Goal: Use online tool/utility: Utilize a website feature to perform a specific function

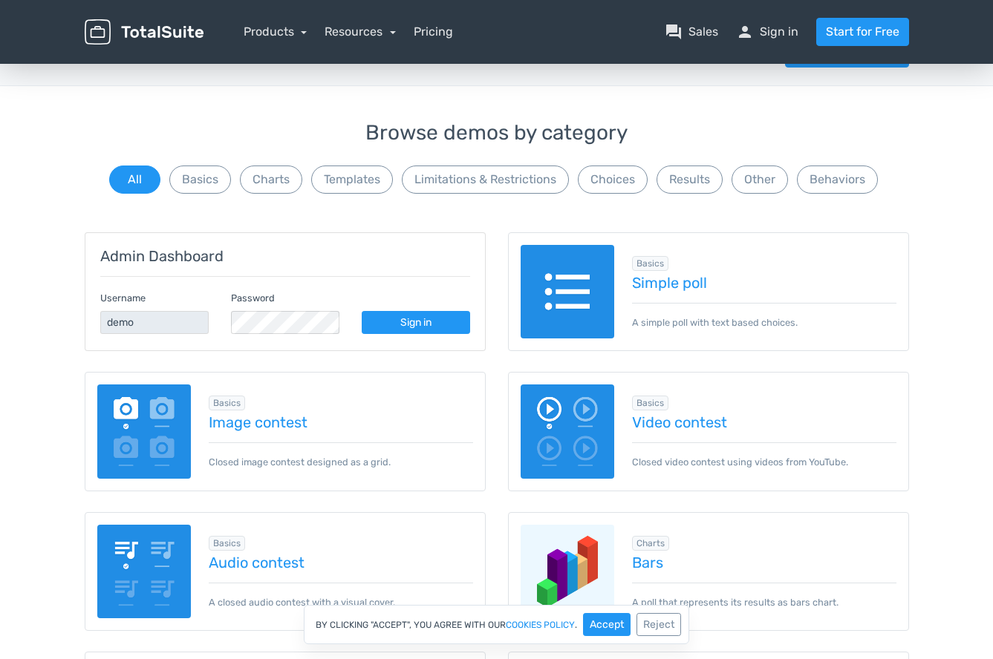
scroll to position [46, 0]
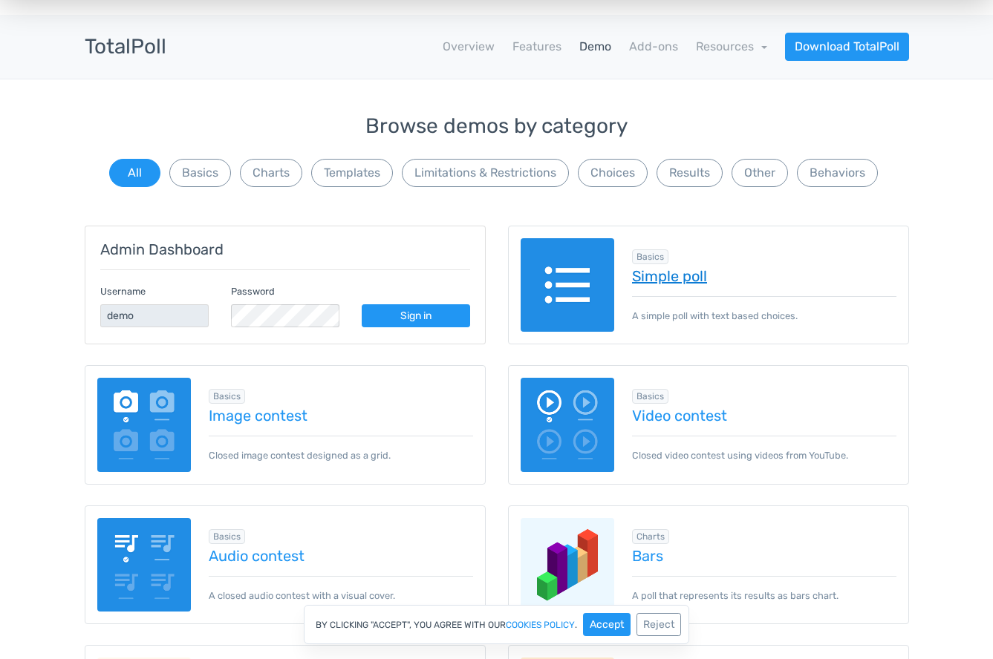
click at [692, 279] on link "Simple poll" at bounding box center [764, 276] width 264 height 16
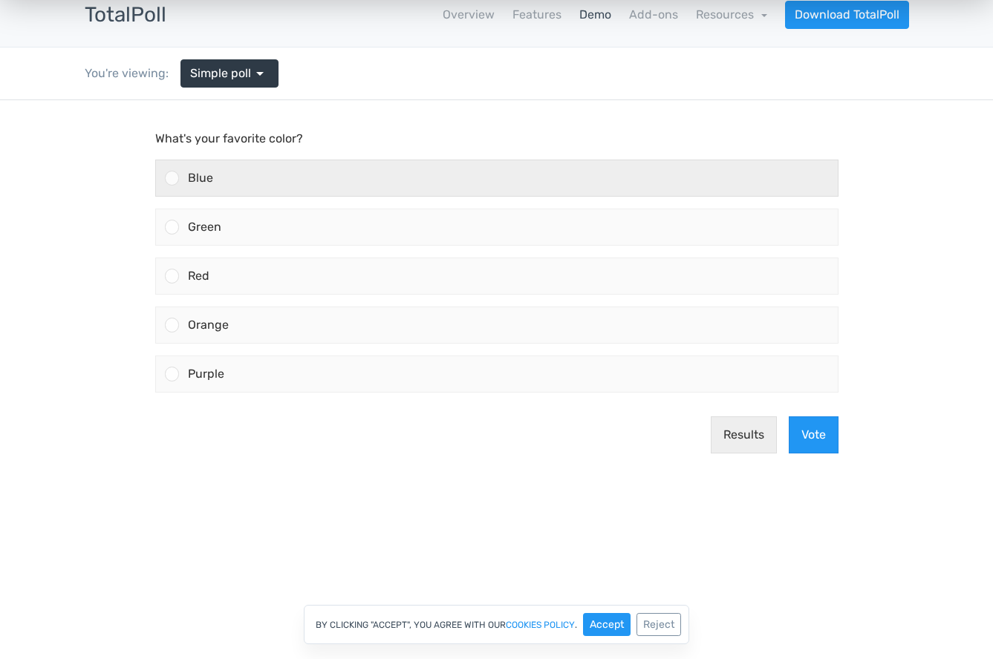
scroll to position [77, 0]
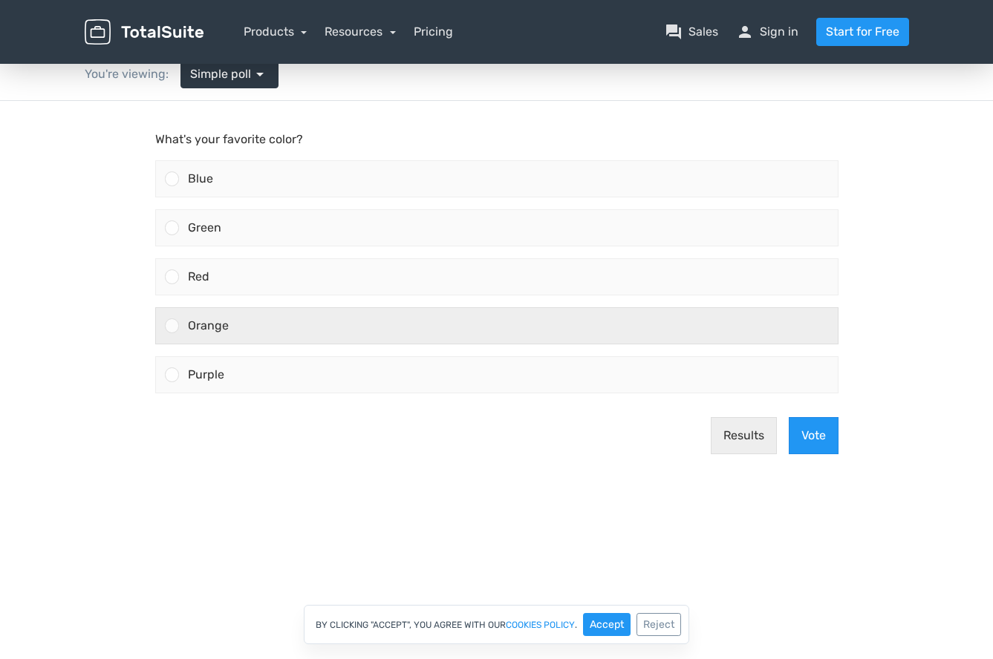
click at [214, 319] on span "Orange" at bounding box center [208, 326] width 41 height 14
click at [172, 326] on input "Orange" at bounding box center [172, 326] width 0 height 0
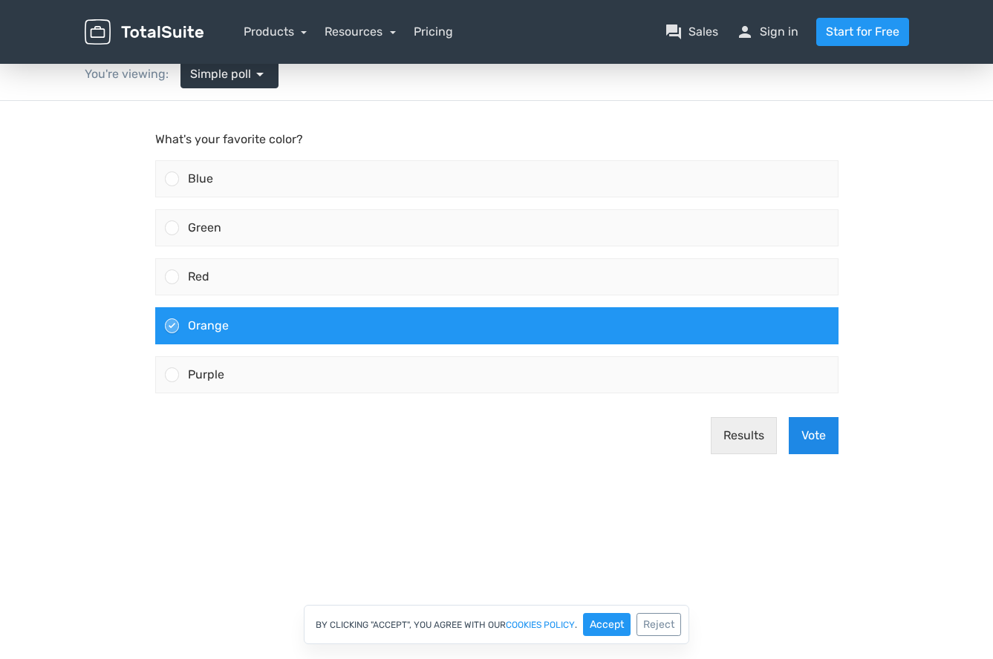
click at [805, 431] on button "Vote" at bounding box center [814, 435] width 50 height 37
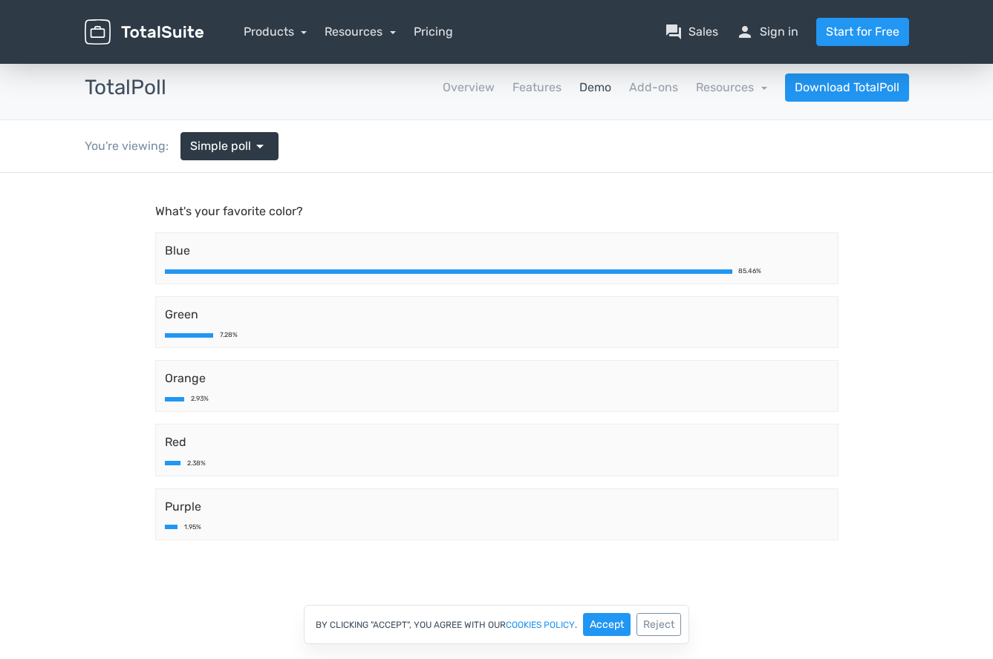
scroll to position [7, 0]
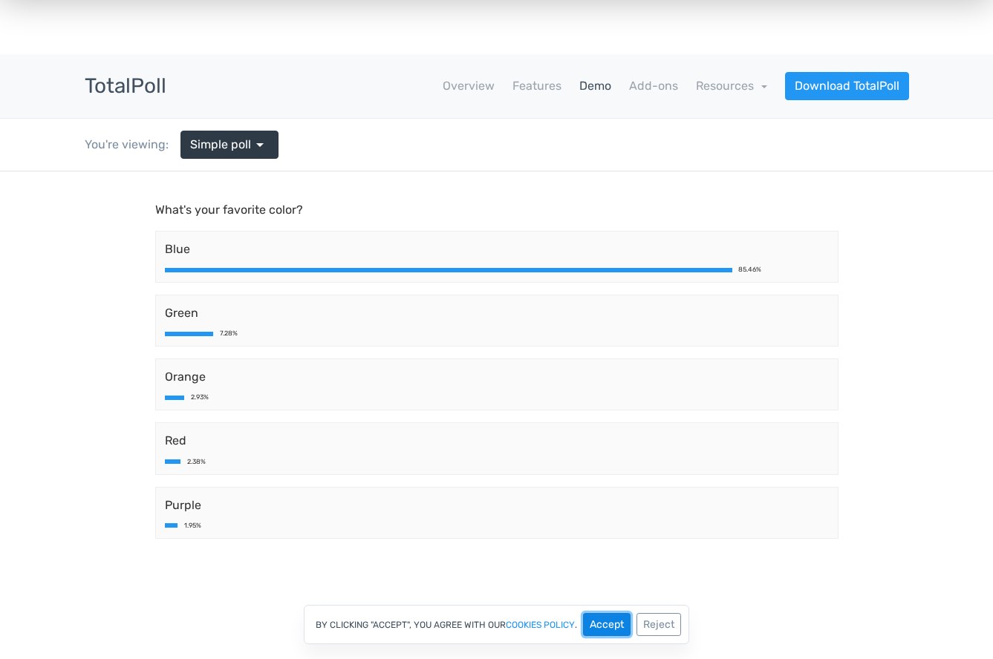
click at [610, 620] on button "Accept" at bounding box center [607, 624] width 48 height 23
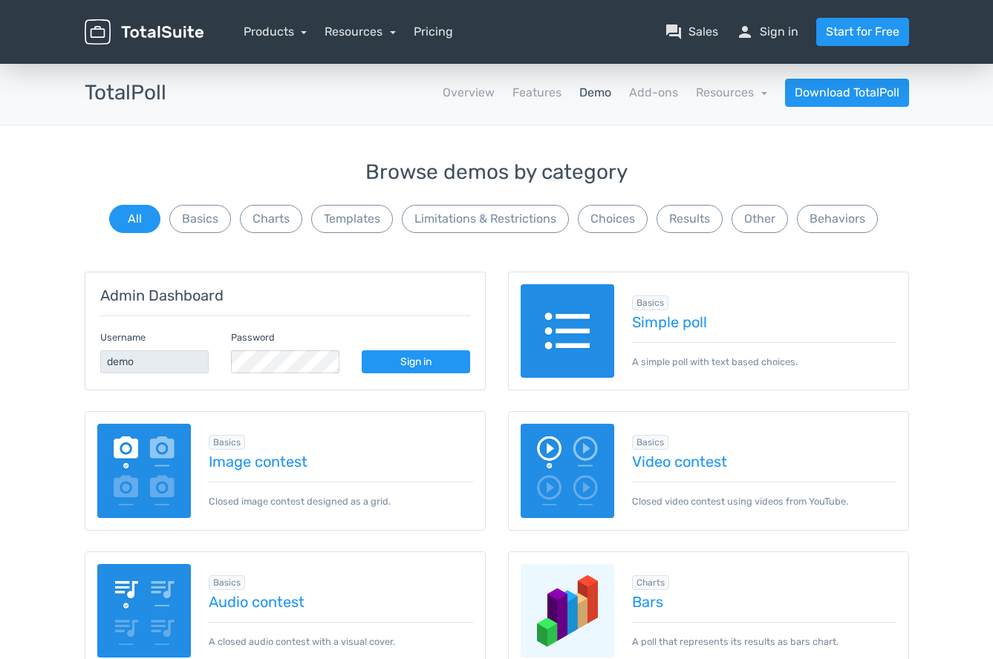
click at [564, 322] on img at bounding box center [568, 331] width 94 height 94
